Goal: Find specific fact: Find specific fact

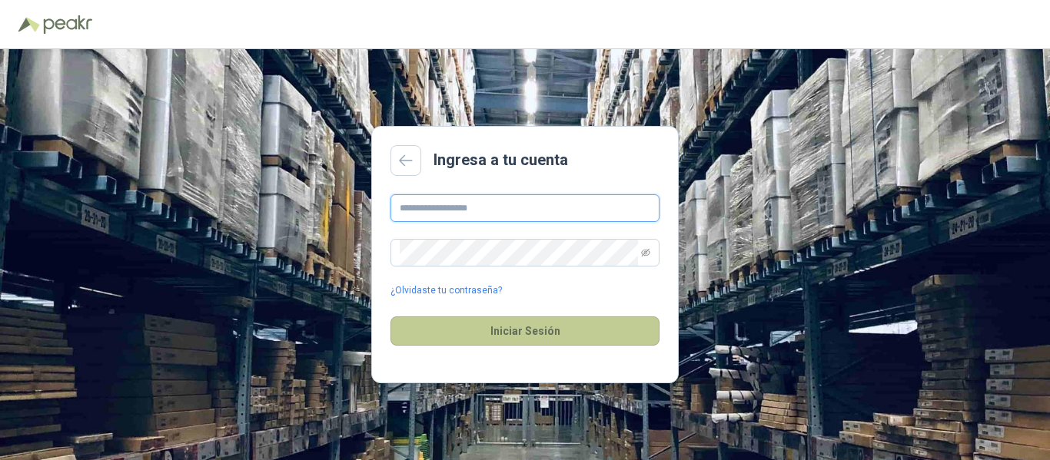
type input "**********"
click at [540, 324] on button "Iniciar Sesión" at bounding box center [524, 331] width 269 height 29
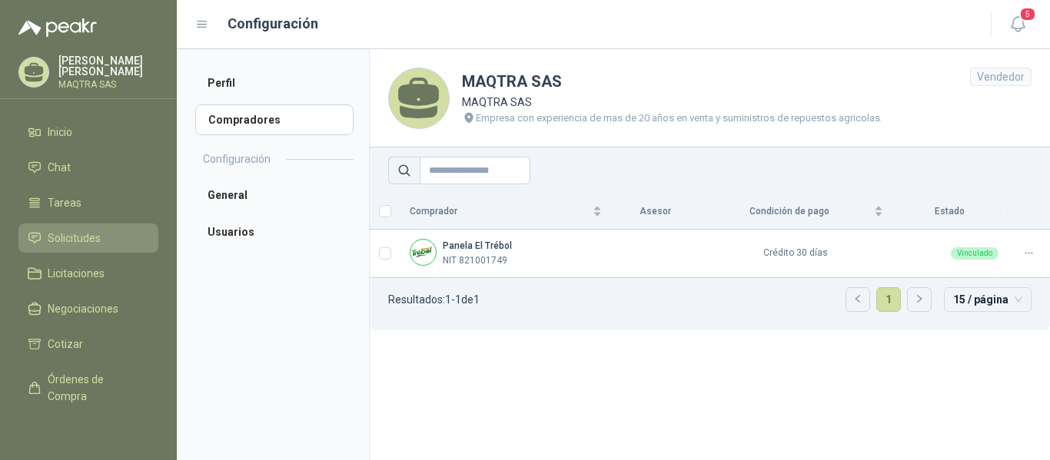
click at [46, 237] on li "Solicitudes" at bounding box center [88, 238] width 121 height 17
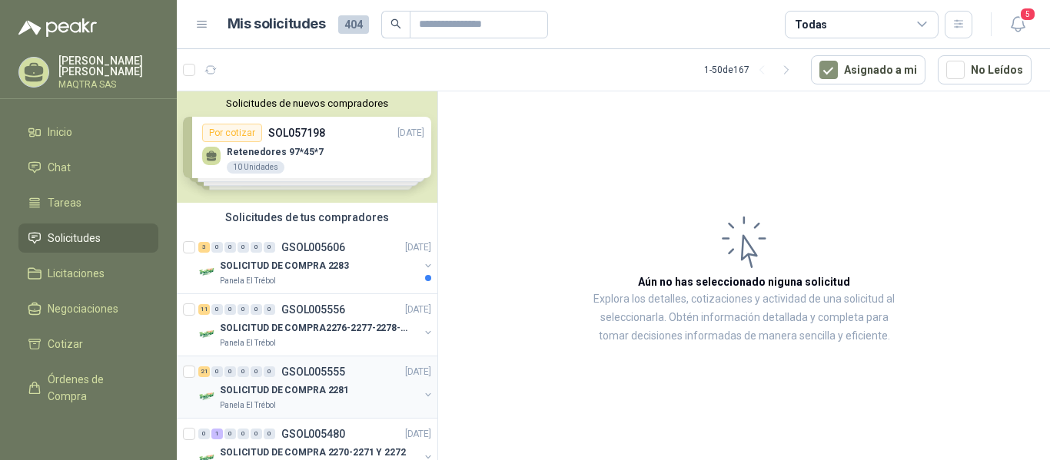
click at [317, 379] on div "21 0 0 0 0 0 GSOL005555 [DATE]" at bounding box center [316, 372] width 236 height 18
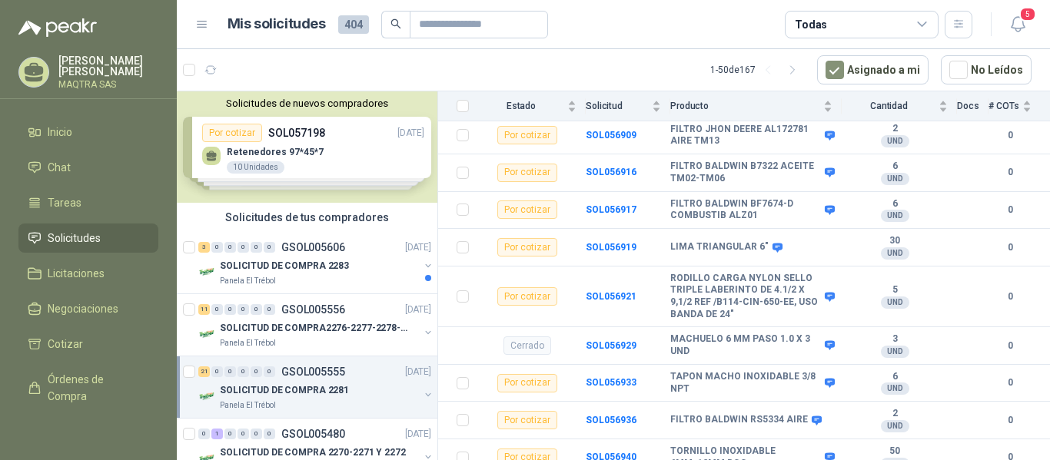
scroll to position [738, 0]
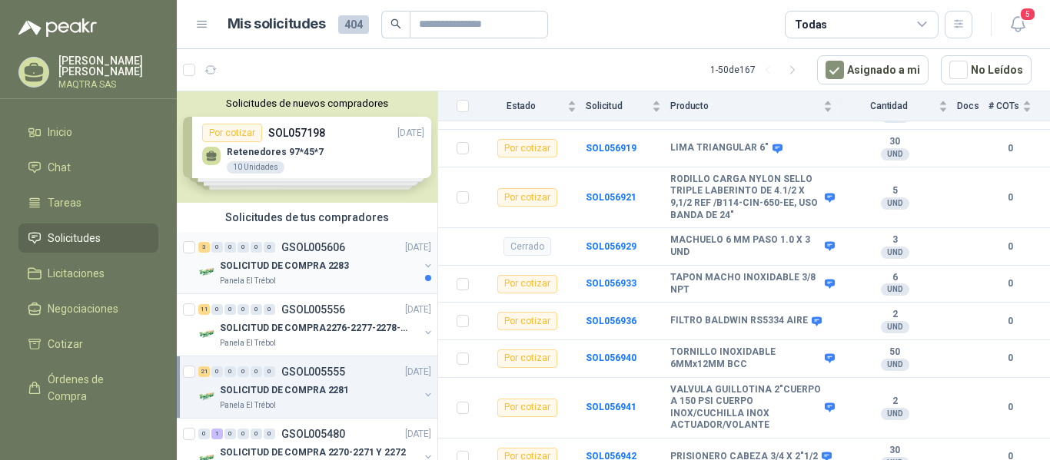
click at [263, 267] on p "SOLICITUD DE COMPRA 2283" at bounding box center [284, 266] width 129 height 15
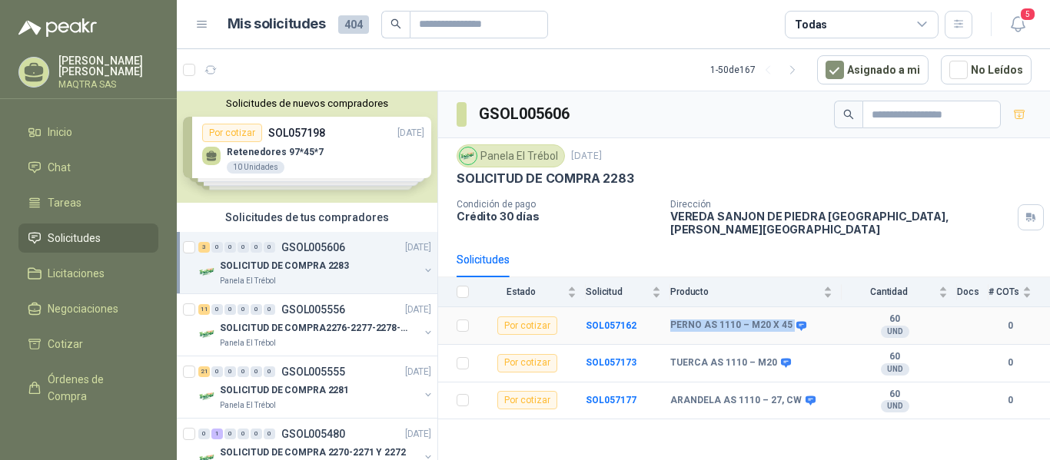
drag, startPoint x: 671, startPoint y: 313, endPoint x: 788, endPoint y: 313, distance: 116.8
click at [788, 320] on div "PERNO AS 1110 – M20 X 45" at bounding box center [737, 326] width 134 height 12
copy div "PERNO AS 1110 – M20 X 45"
drag, startPoint x: 671, startPoint y: 347, endPoint x: 771, endPoint y: 347, distance: 99.9
click at [771, 357] on b "TUERCA AS 1110 – M20" at bounding box center [723, 363] width 107 height 12
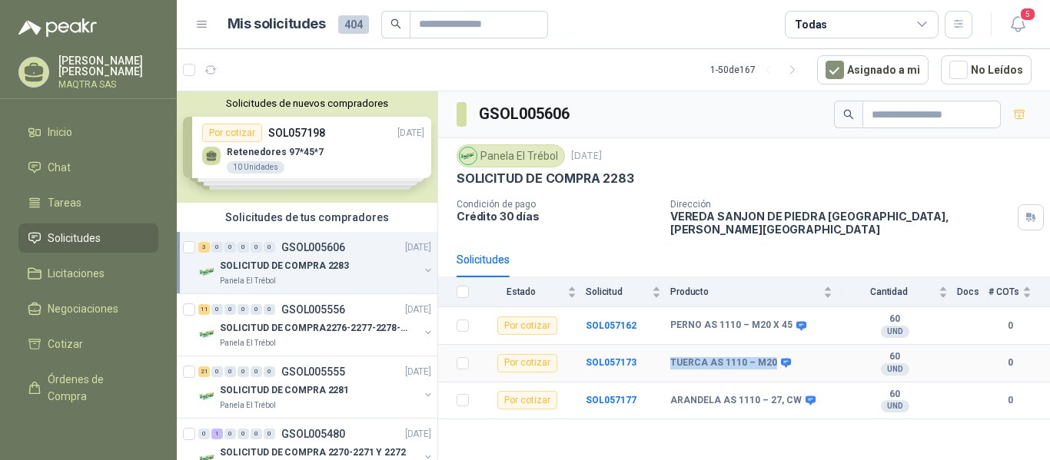
copy b "TUERCA AS 1110 – M20"
drag, startPoint x: 671, startPoint y: 390, endPoint x: 794, endPoint y: 390, distance: 123.0
click at [794, 395] on b "ARANDELA AS 1110 – 27, CW" at bounding box center [735, 401] width 131 height 12
copy b "ARANDELA AS 1110 – 27, CW"
click at [32, 61] on icon at bounding box center [34, 73] width 24 height 24
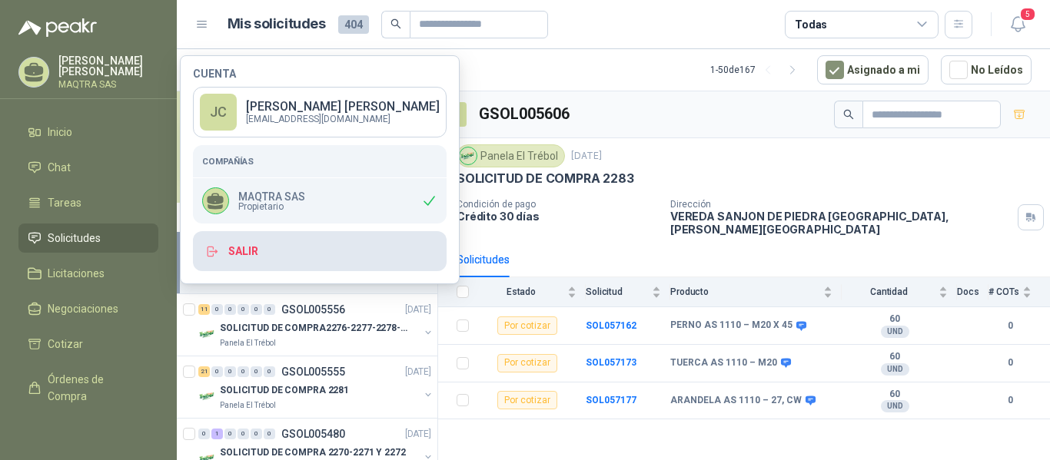
click at [256, 250] on button "Salir" at bounding box center [320, 251] width 254 height 40
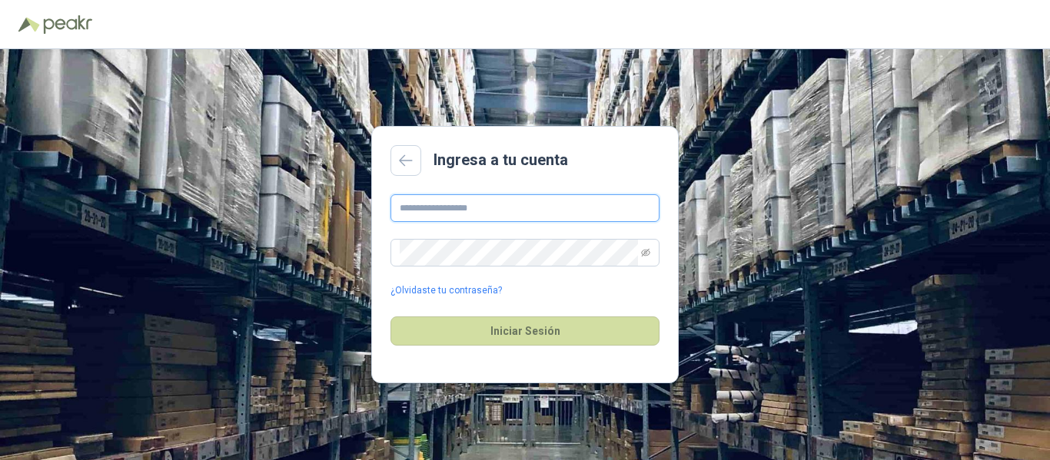
type input "**********"
